Goal: Task Accomplishment & Management: Manage account settings

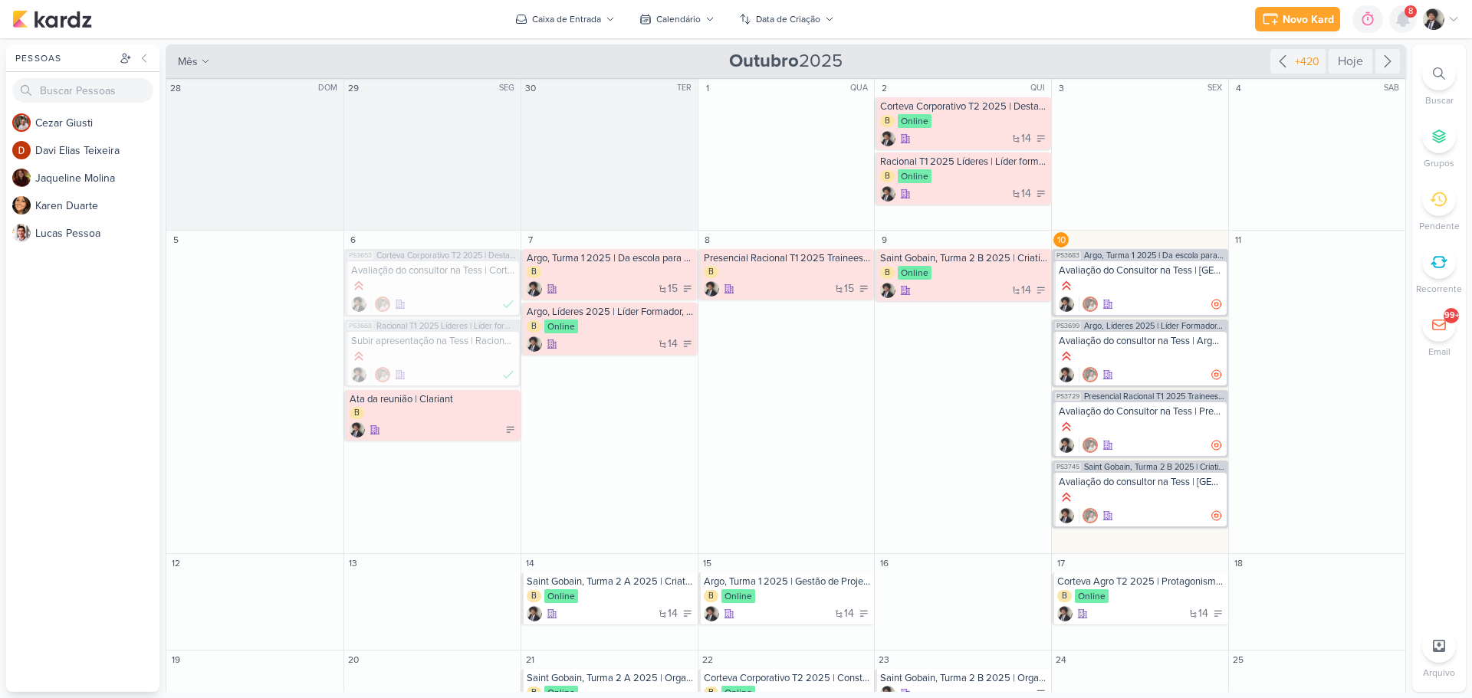
click at [1401, 19] on icon at bounding box center [1403, 19] width 12 height 14
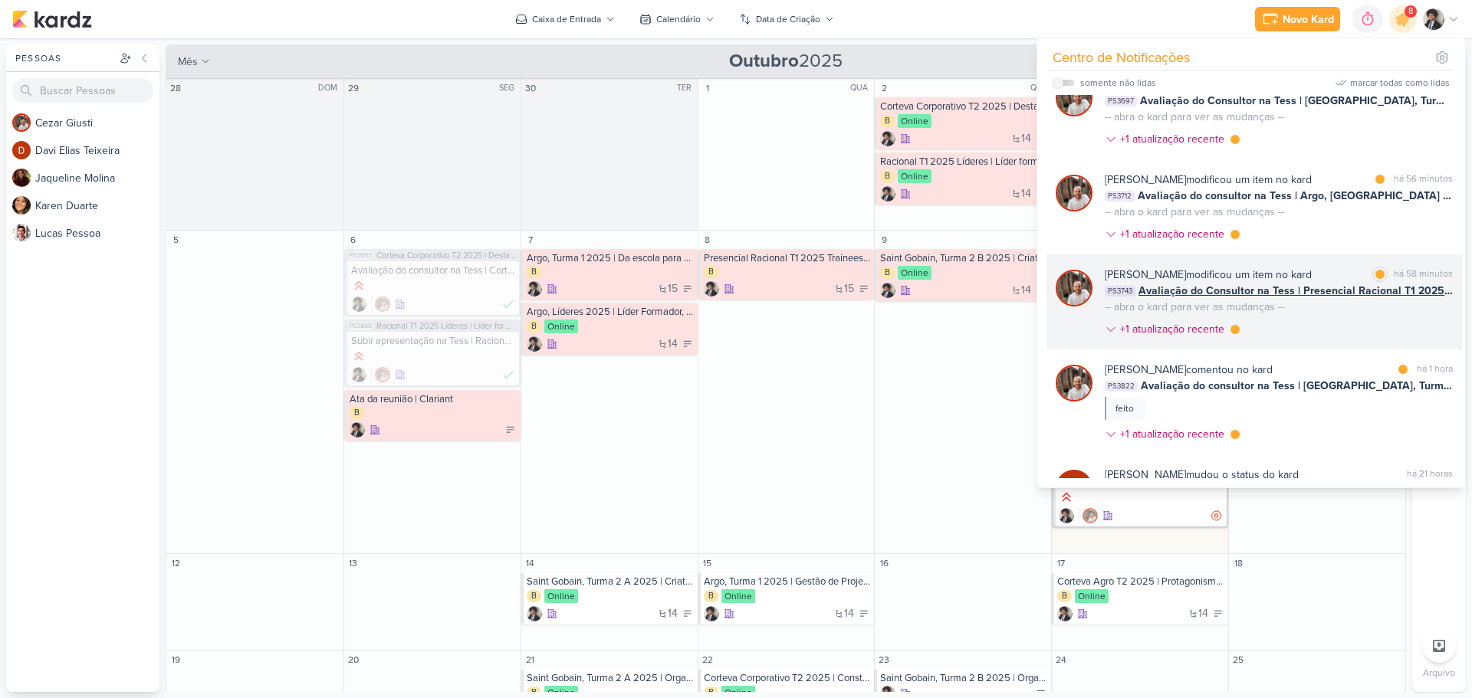
scroll to position [77, 0]
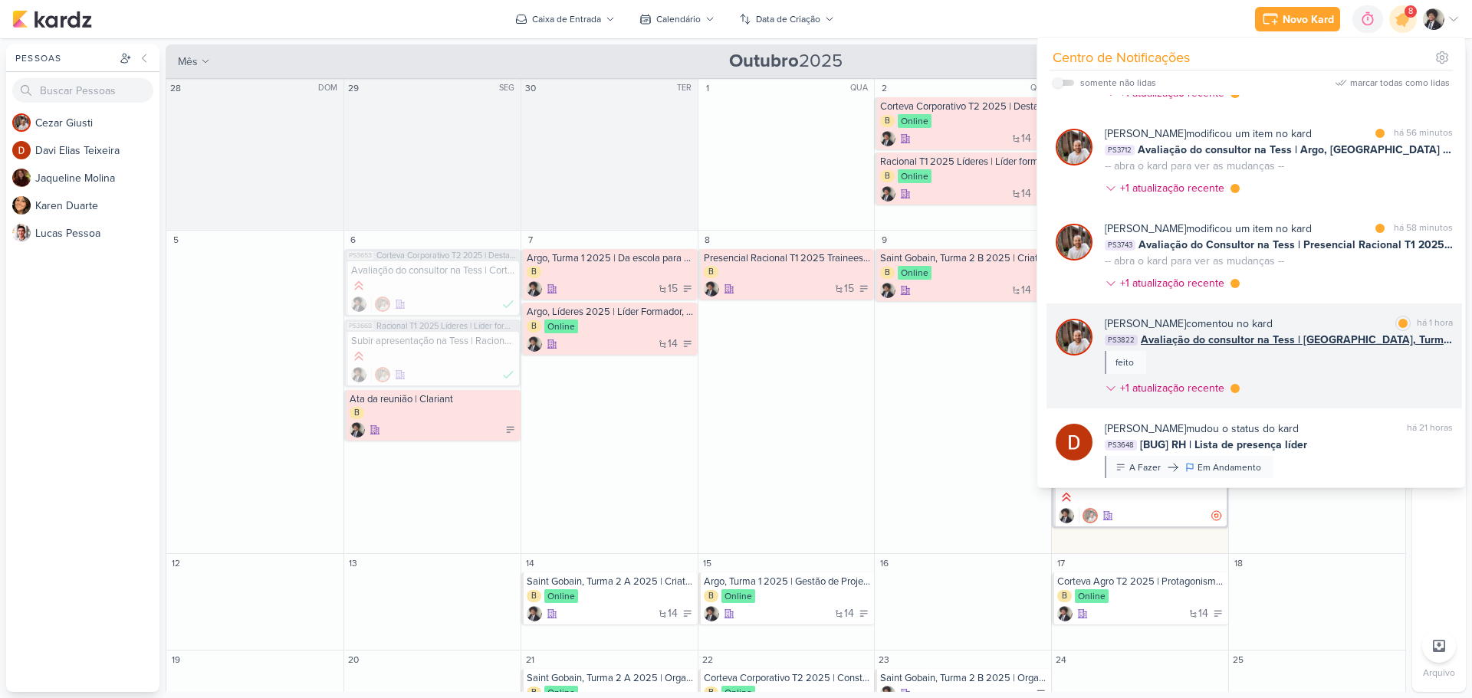
click at [1227, 330] on div "[PERSON_NAME] comentou no kard" at bounding box center [1189, 324] width 168 height 16
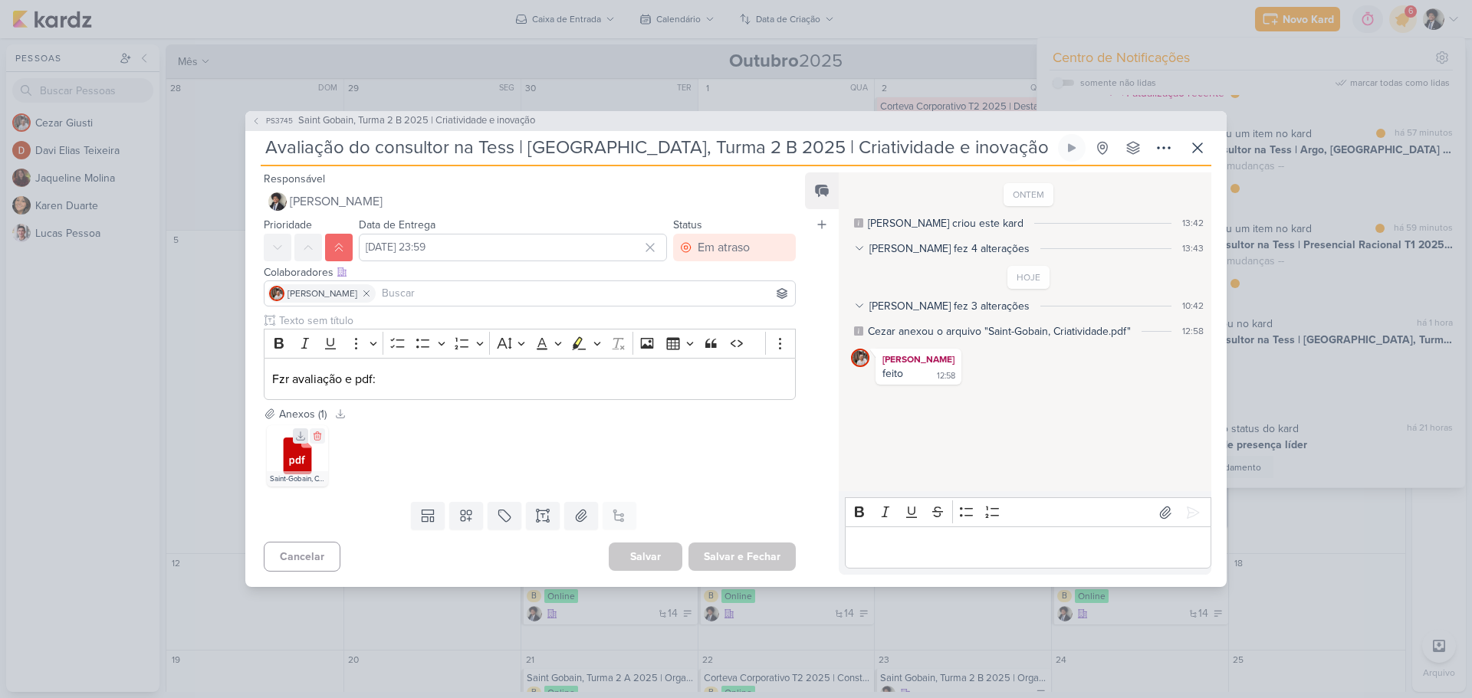
click at [297, 436] on icon at bounding box center [300, 436] width 11 height 11
click at [742, 250] on div "Em atraso" at bounding box center [724, 247] width 52 height 18
click at [725, 355] on div "Finalizado" at bounding box center [713, 358] width 48 height 16
click at [751, 553] on button "Salvar e Fechar" at bounding box center [741, 557] width 107 height 28
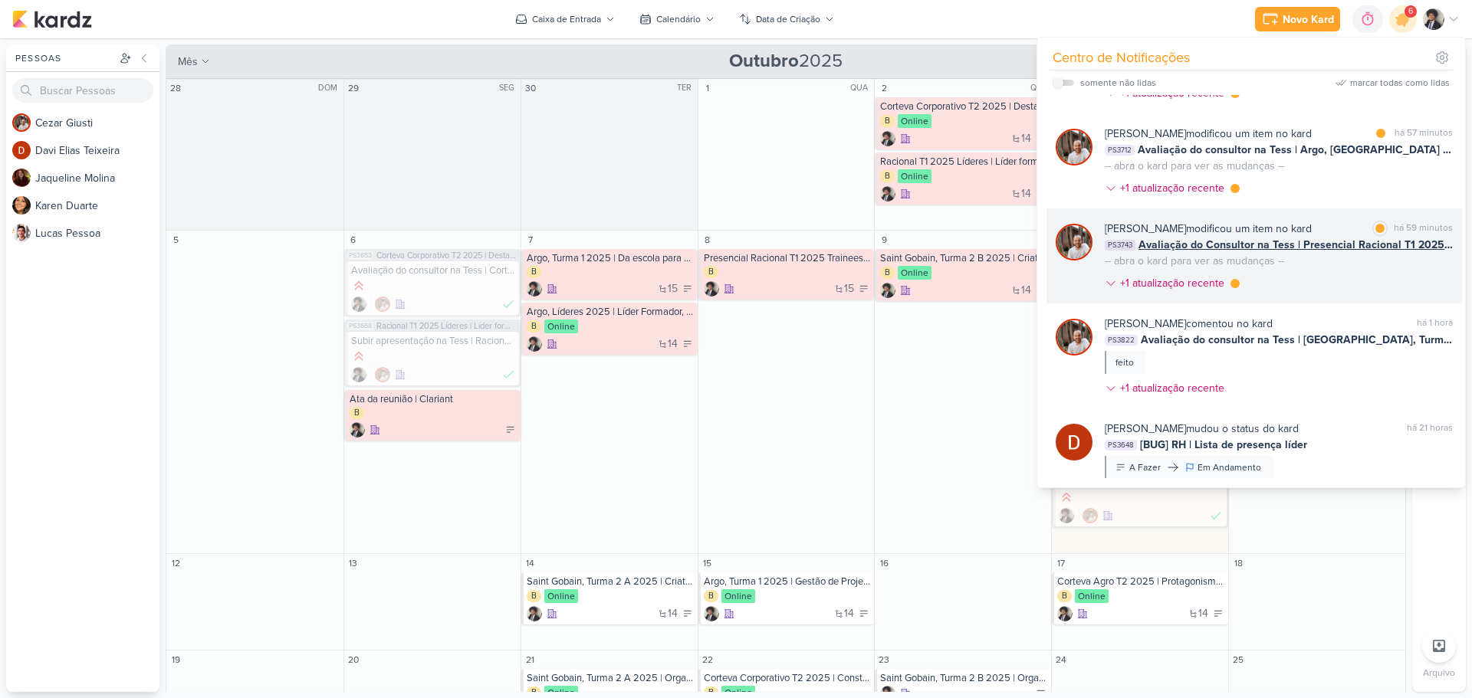
click at [1211, 258] on div "-- abra o kard para ver as mudanças --" at bounding box center [1194, 261] width 179 height 16
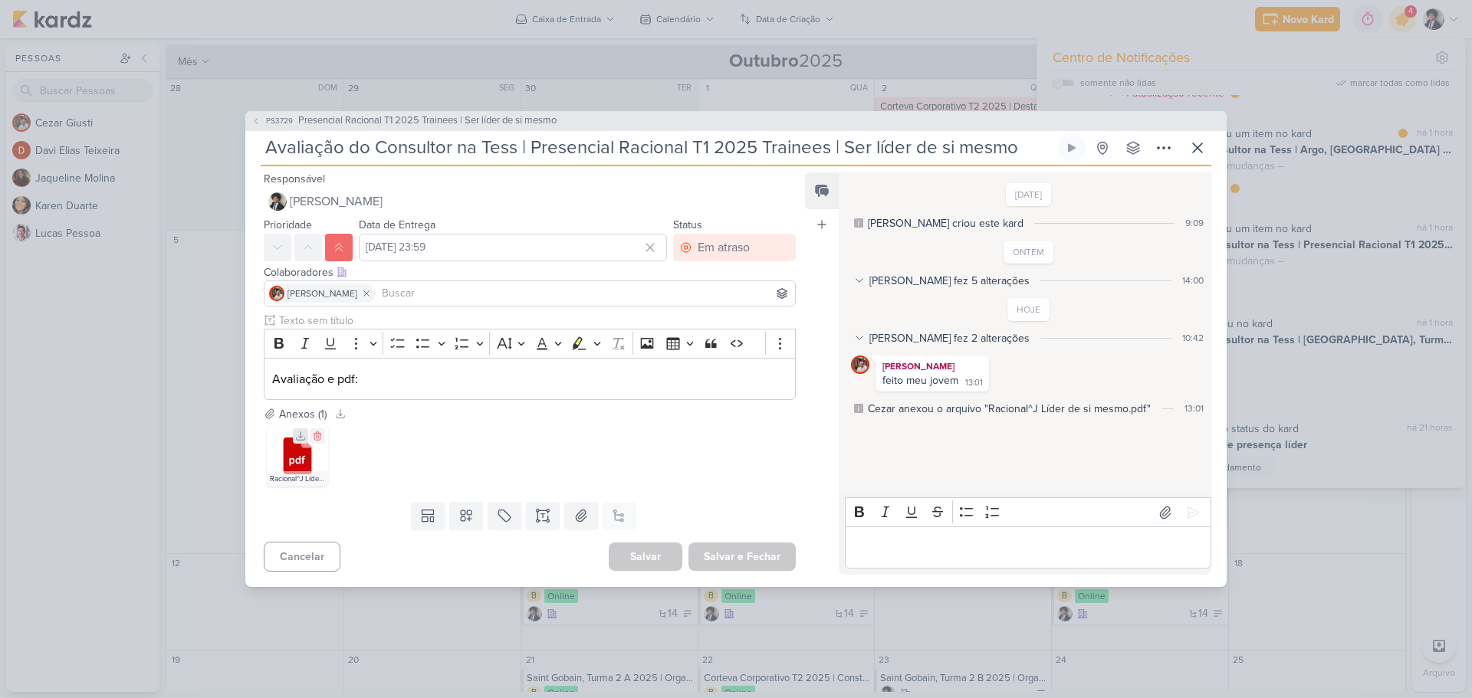
click at [297, 434] on icon at bounding box center [300, 436] width 11 height 11
click at [728, 253] on div "Em atraso" at bounding box center [724, 247] width 52 height 18
click at [725, 359] on div "Finalizado" at bounding box center [713, 358] width 48 height 16
click at [761, 562] on button "Salvar e Fechar" at bounding box center [741, 557] width 107 height 28
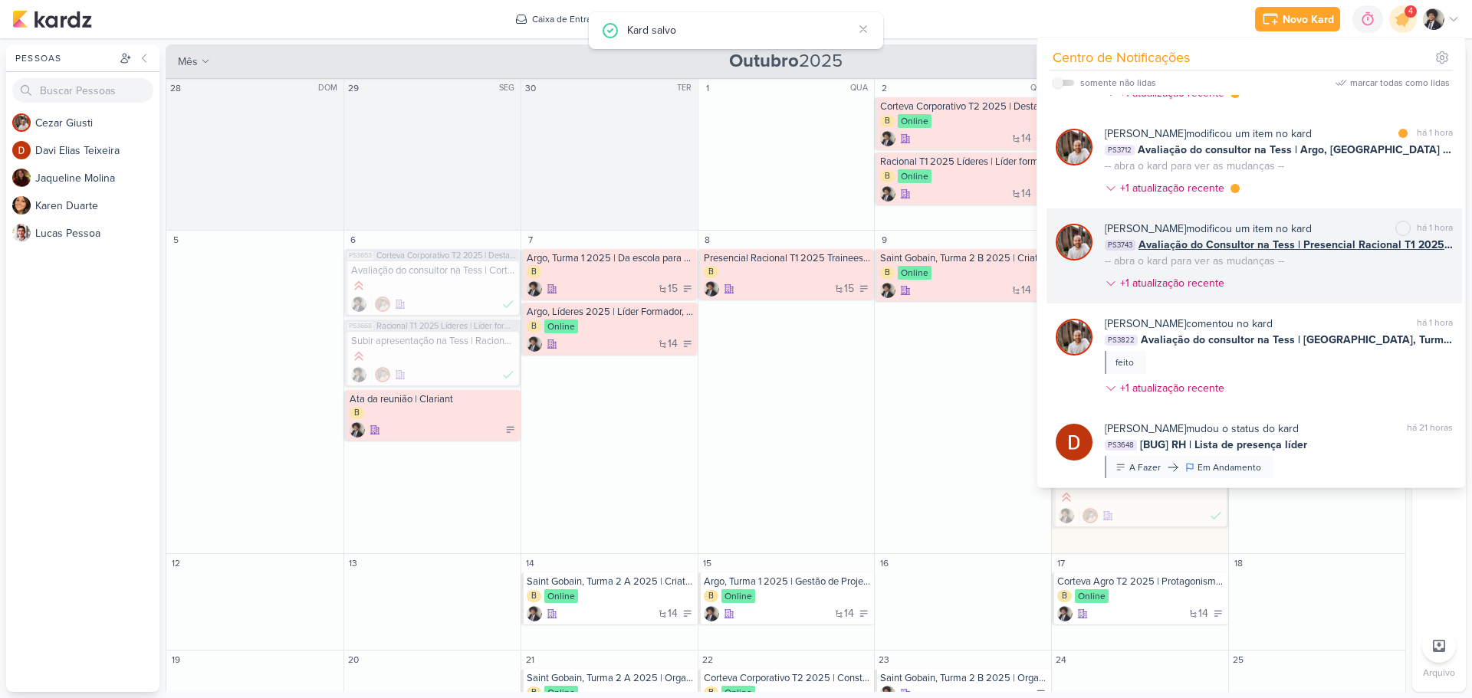
scroll to position [0, 0]
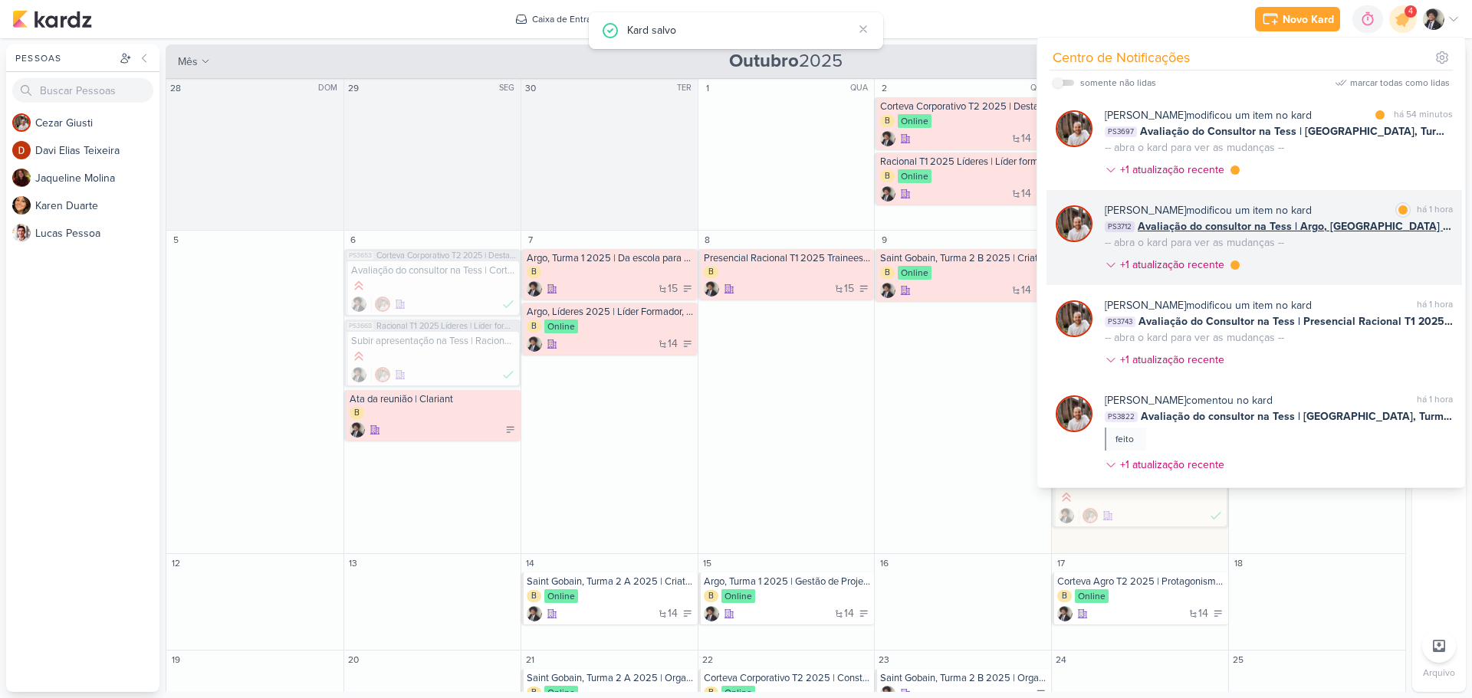
click at [1232, 230] on span "Avaliação do consultor na Tess | Argo, [GEOGRAPHIC_DATA] 2025 | Líder Formador,…" at bounding box center [1295, 227] width 315 height 16
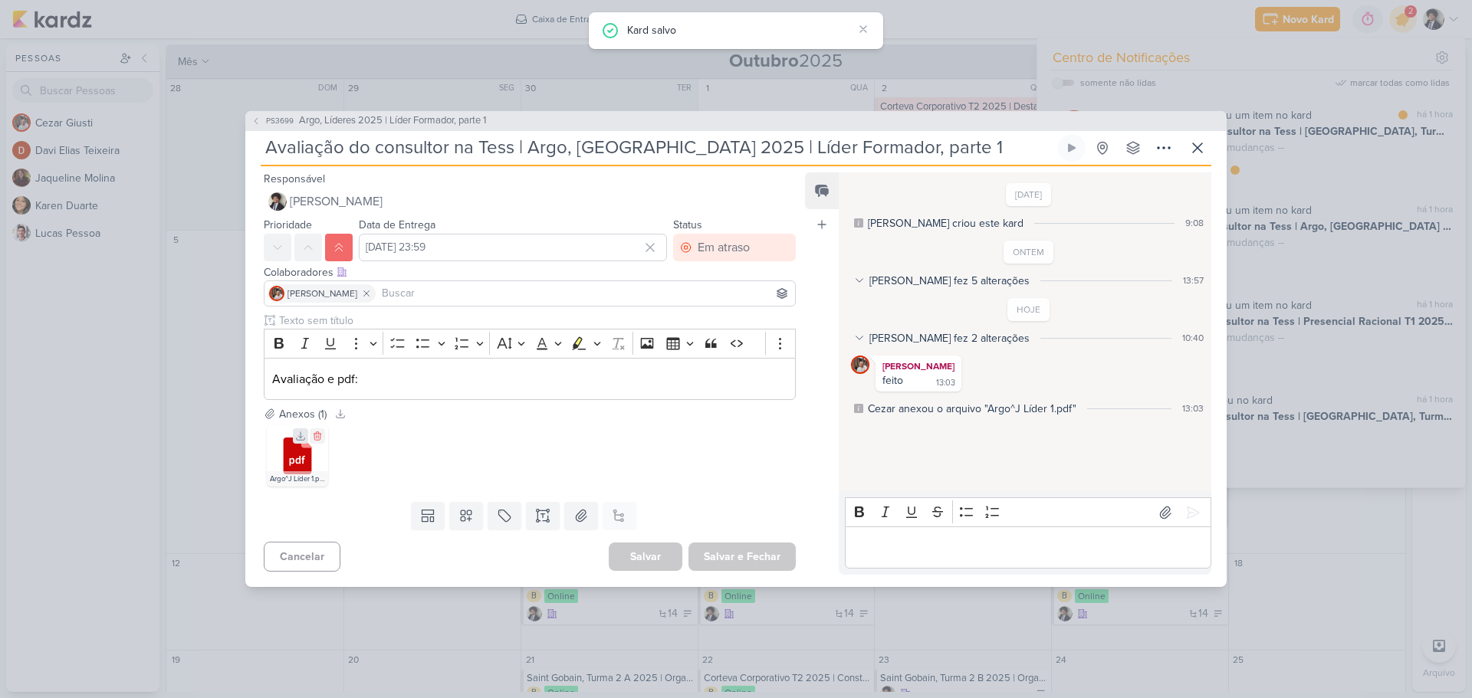
click at [296, 437] on icon at bounding box center [300, 436] width 11 height 11
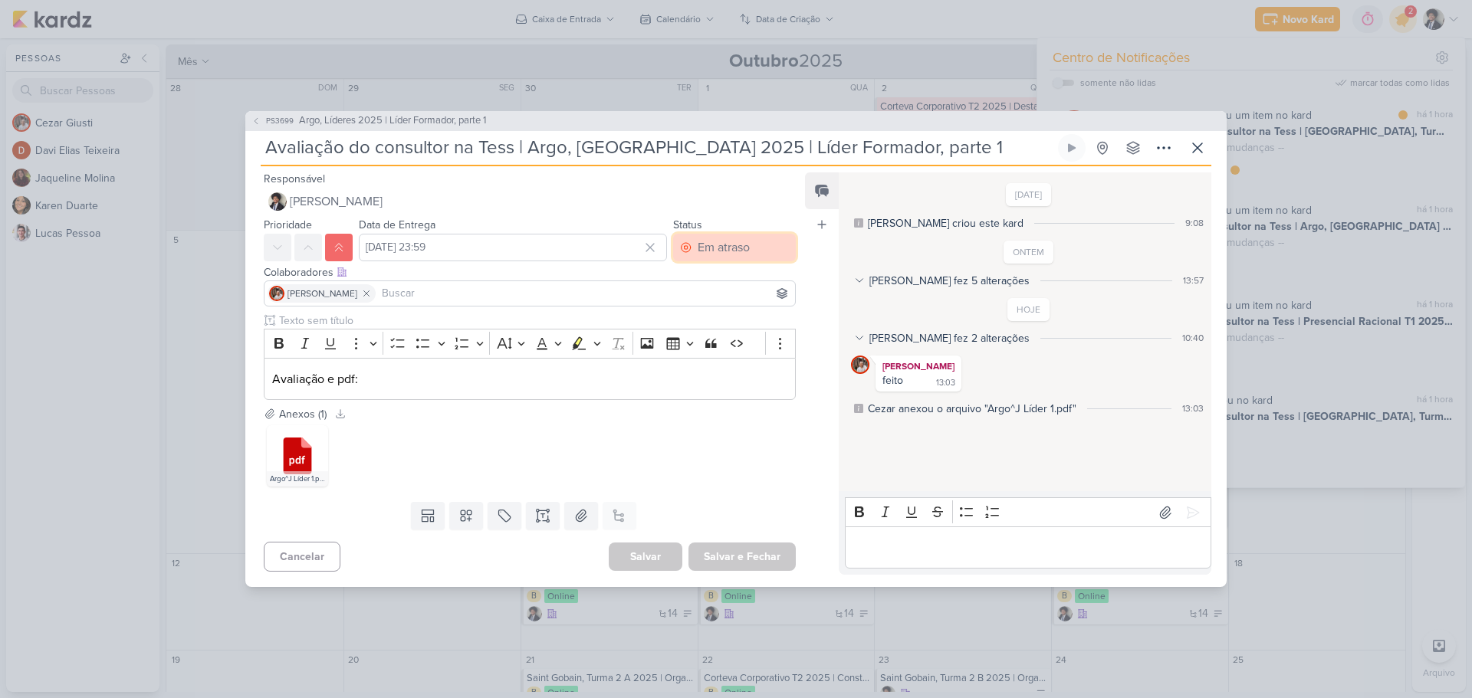
click at [718, 240] on div "Em atraso" at bounding box center [724, 247] width 52 height 18
click at [728, 353] on div "Finalizado" at bounding box center [713, 358] width 48 height 16
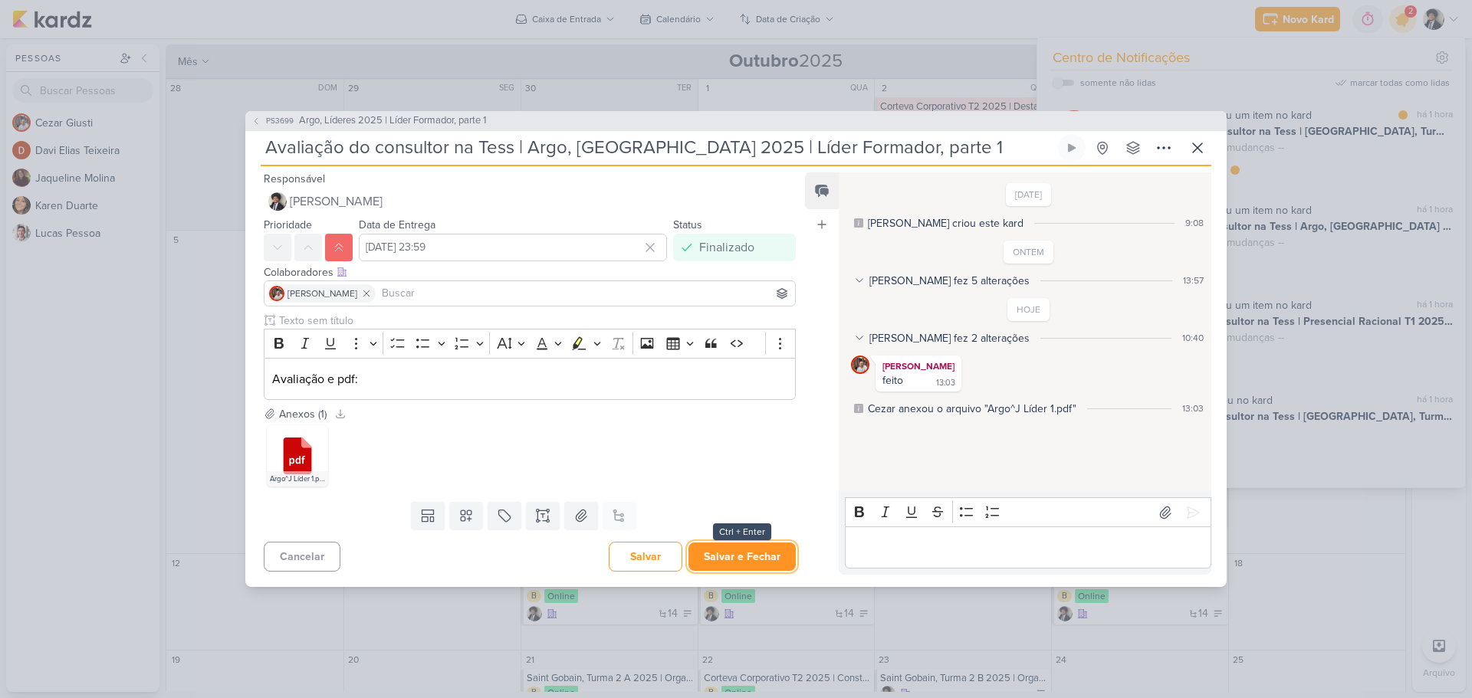
click at [740, 555] on button "Salvar e Fechar" at bounding box center [741, 557] width 107 height 28
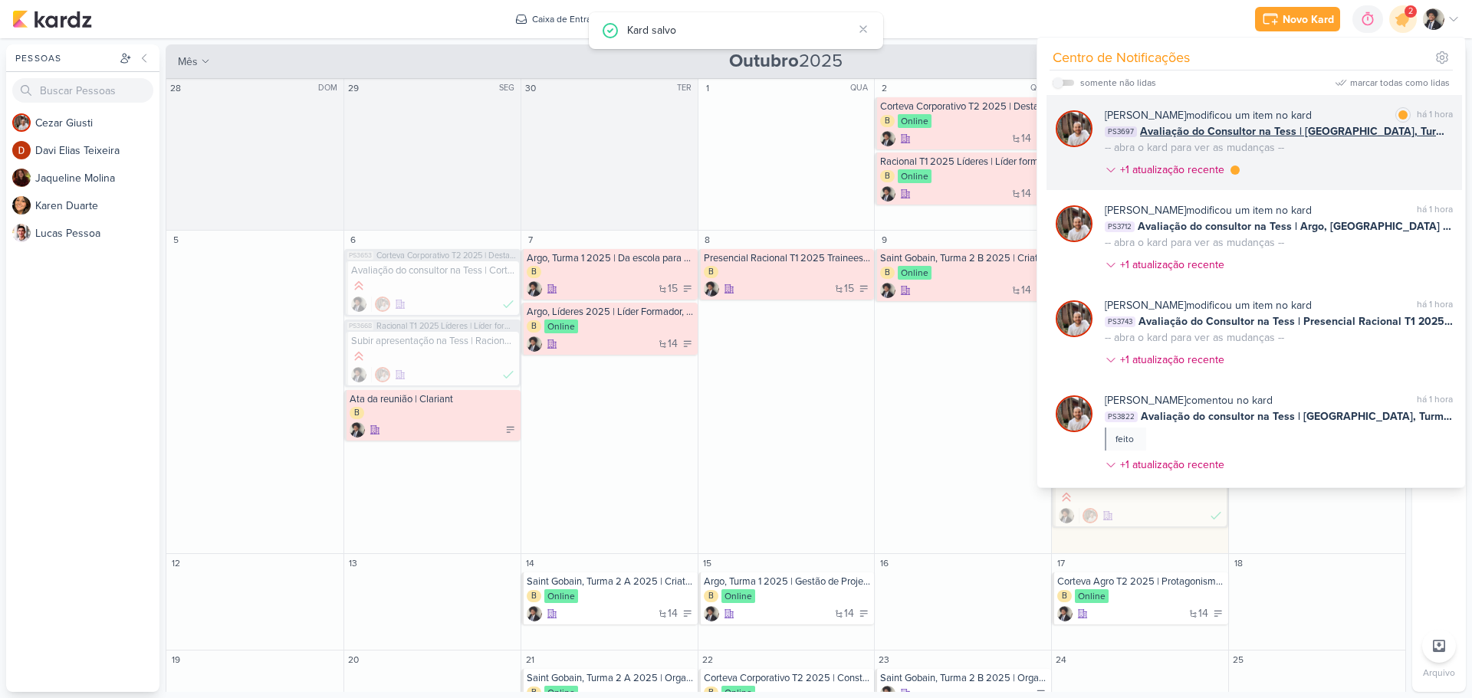
click at [1243, 138] on span "Avaliação do Consultor na Tess | [GEOGRAPHIC_DATA], Turma 1 2025 | Da escola pa…" at bounding box center [1296, 131] width 313 height 16
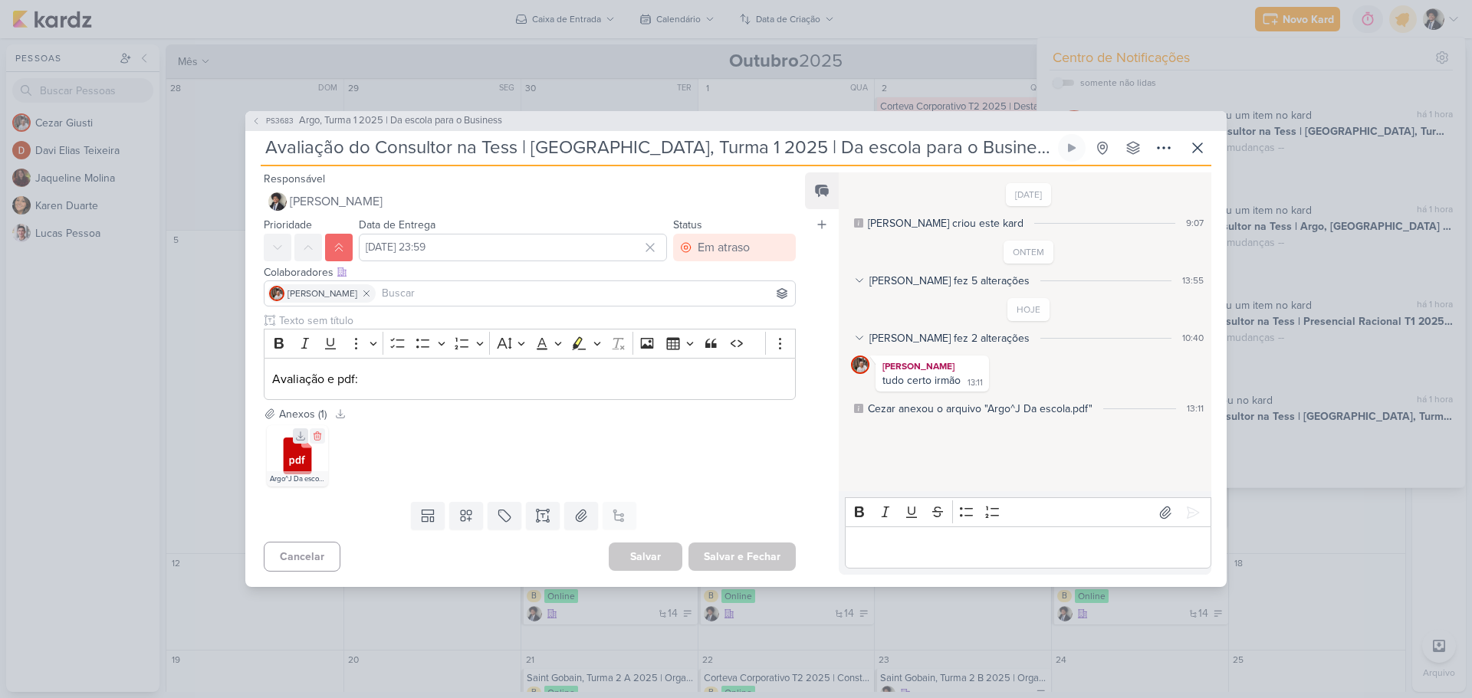
click at [300, 437] on icon at bounding box center [301, 436] width 8 height 8
click at [714, 247] on div "Em atraso" at bounding box center [724, 247] width 52 height 18
click at [699, 358] on div "Finalizado" at bounding box center [713, 358] width 48 height 16
click at [736, 560] on button "Salvar e Fechar" at bounding box center [741, 557] width 107 height 28
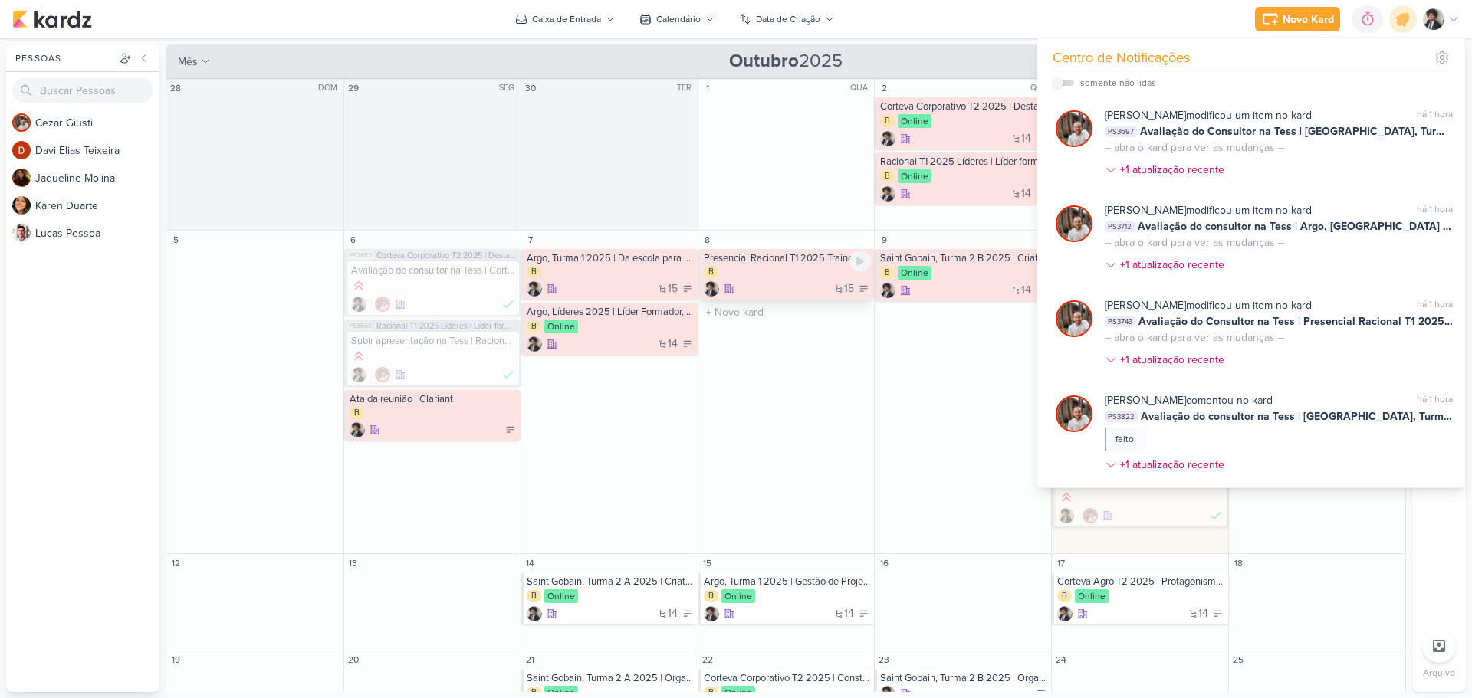
click at [815, 291] on div "15" at bounding box center [788, 288] width 168 height 15
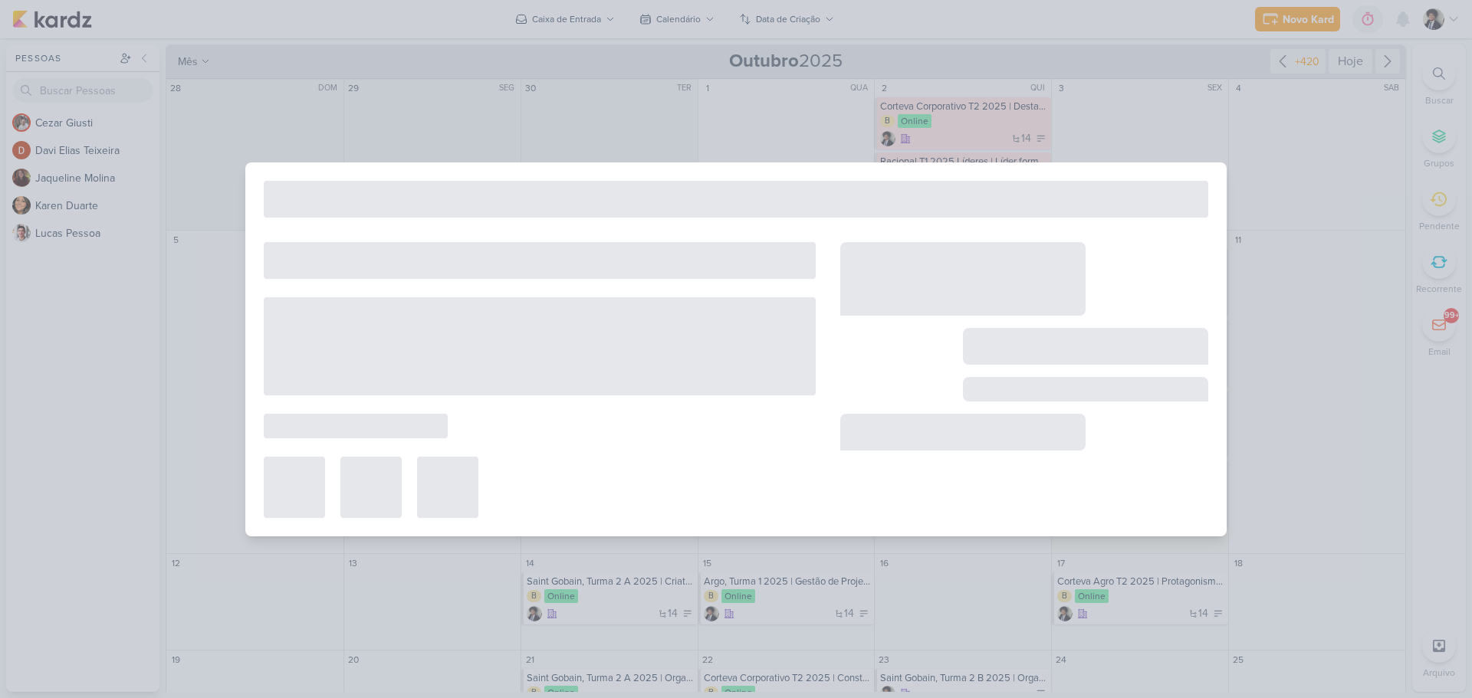
type input "Presencial Racional T1 2025 Trainees | Ser líder de si mesmo"
type input "[DATE] 23:59"
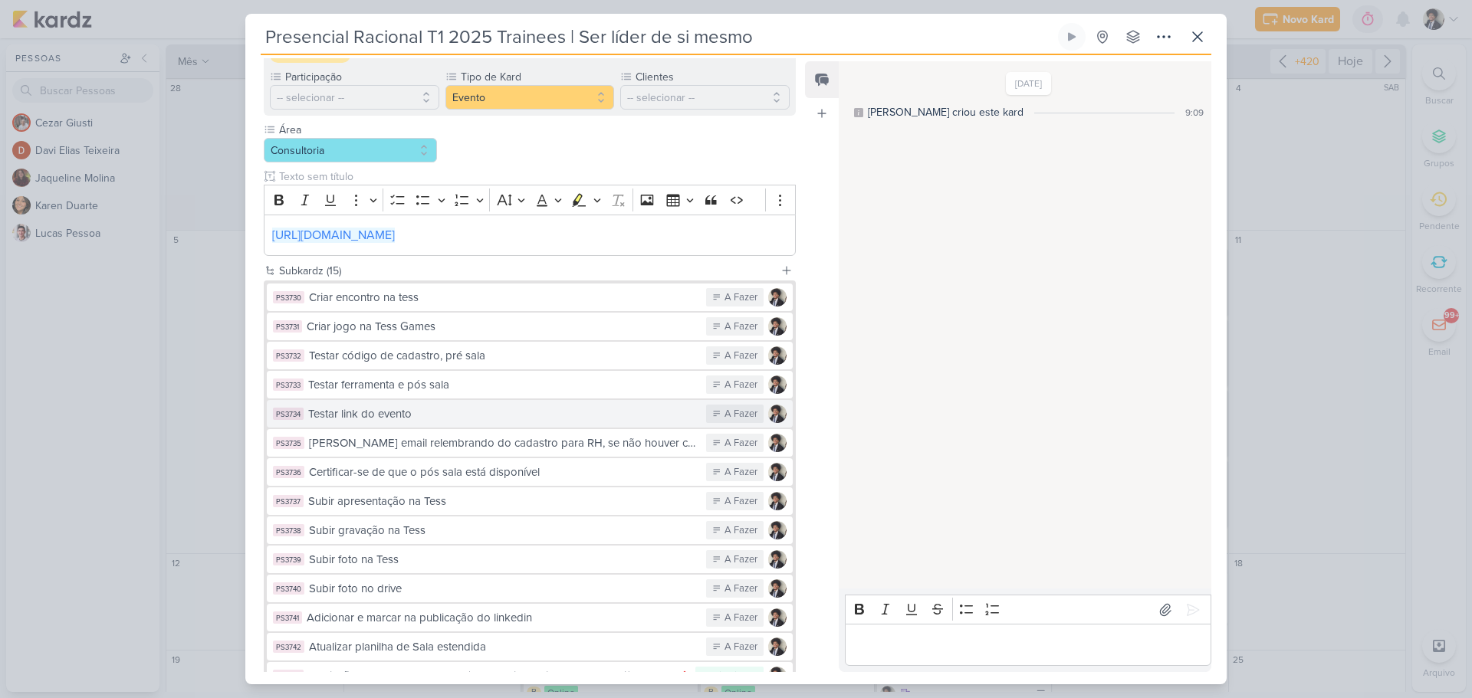
scroll to position [313, 0]
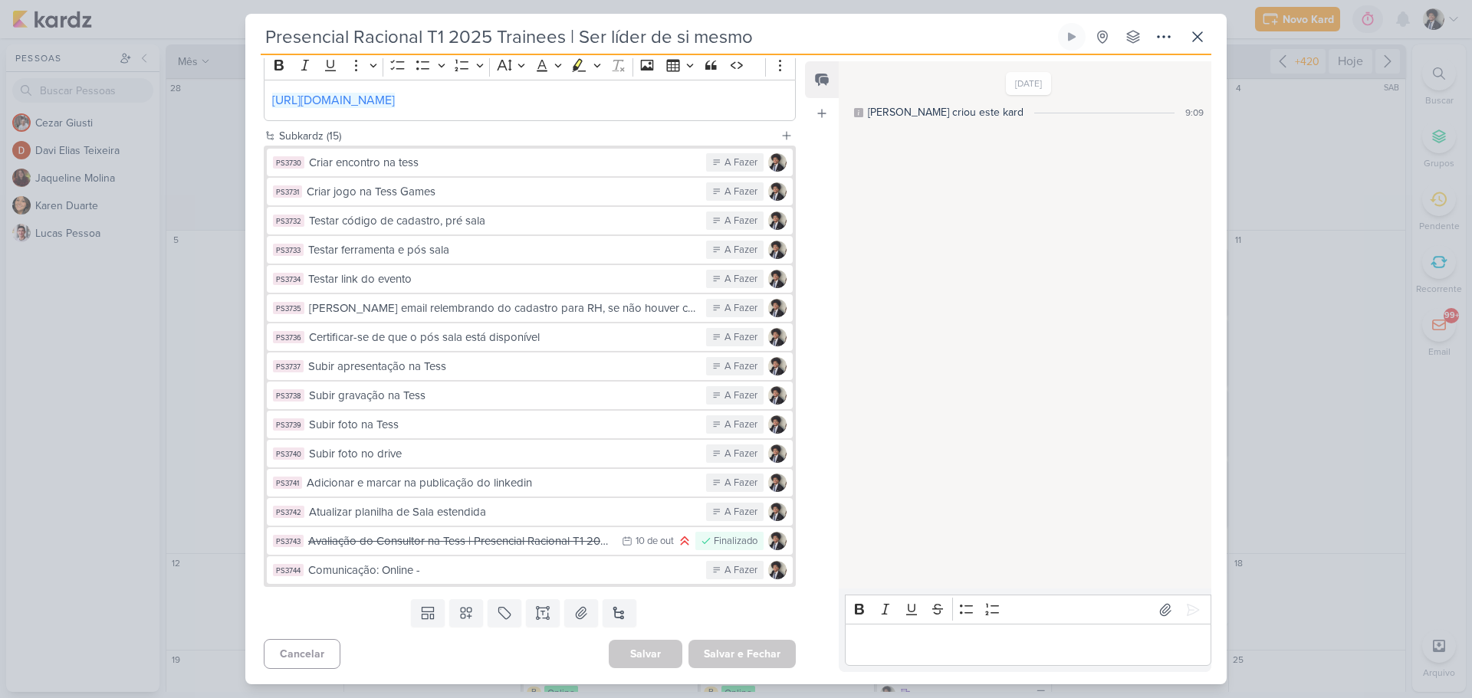
drag, startPoint x: 421, startPoint y: 567, endPoint x: 422, endPoint y: 560, distance: 7.7
click at [421, 567] on div "Comunicação: Online -" at bounding box center [503, 571] width 390 height 18
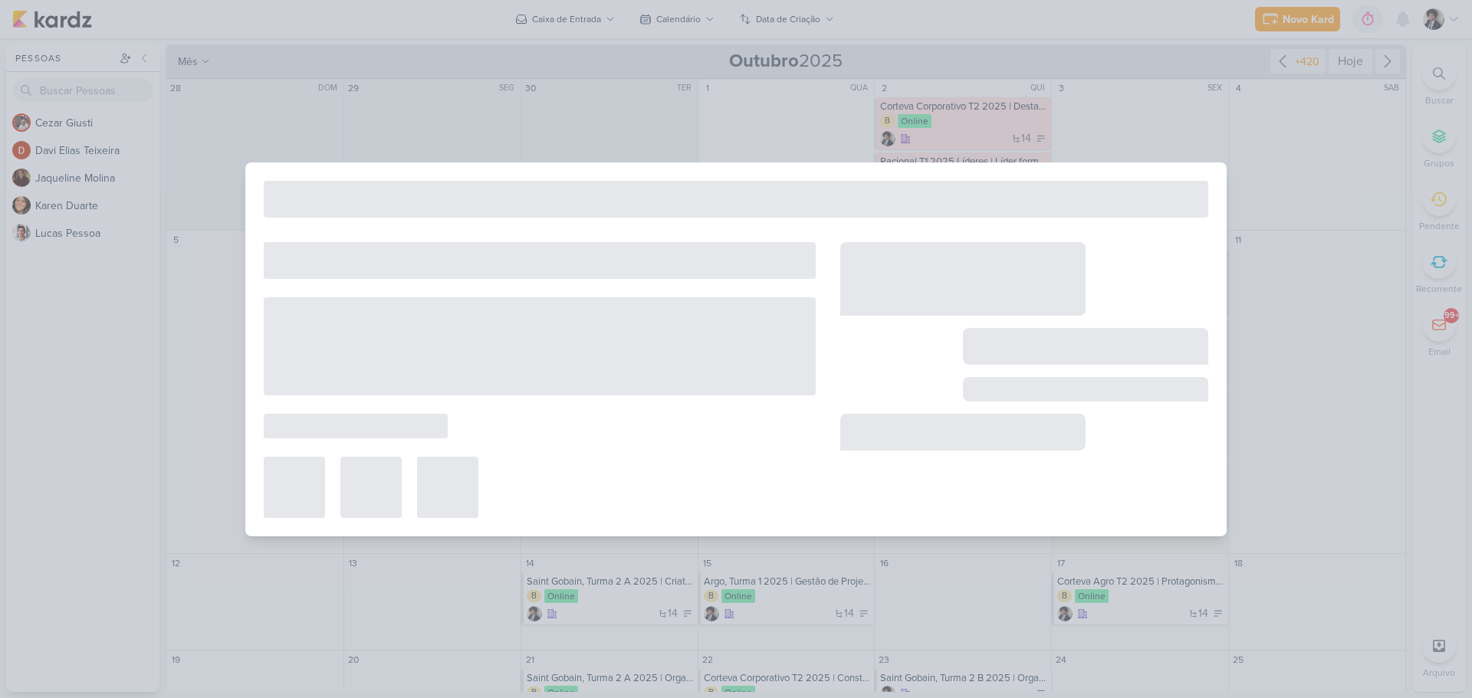
type input "Comunicação: Online -"
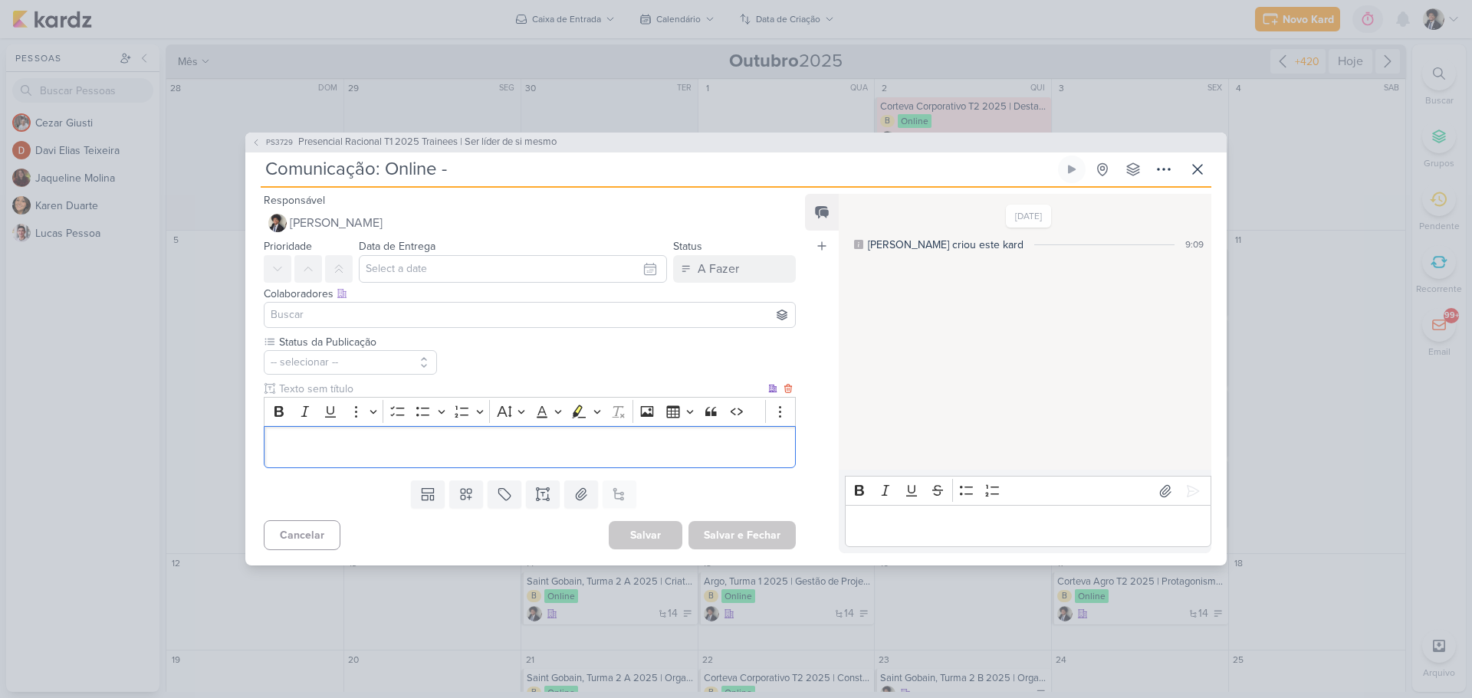
click at [365, 437] on div "Editor editing area: main" at bounding box center [530, 447] width 532 height 42
